Goal: Transaction & Acquisition: Subscribe to service/newsletter

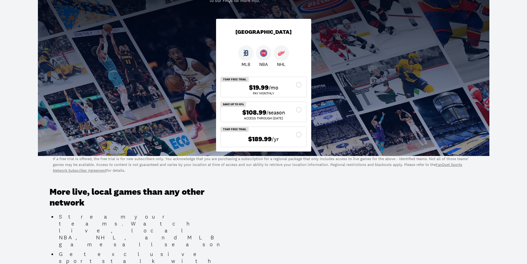
scroll to position [111, 0]
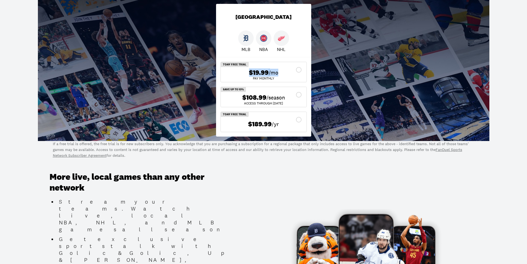
click at [298, 68] on div "$19.99 /mo Pay Monthly" at bounding box center [264, 72] width 86 height 20
click at [299, 71] on div "$19.99 /mo" at bounding box center [263, 73] width 77 height 8
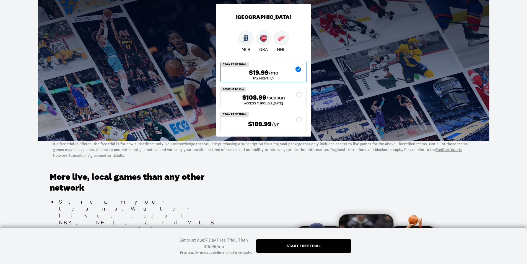
click at [299, 70] on div "$19.99 /mo" at bounding box center [263, 73] width 77 height 8
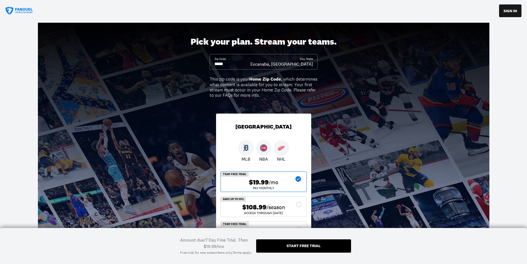
scroll to position [0, 0]
